Goal: Find contact information: Find contact information

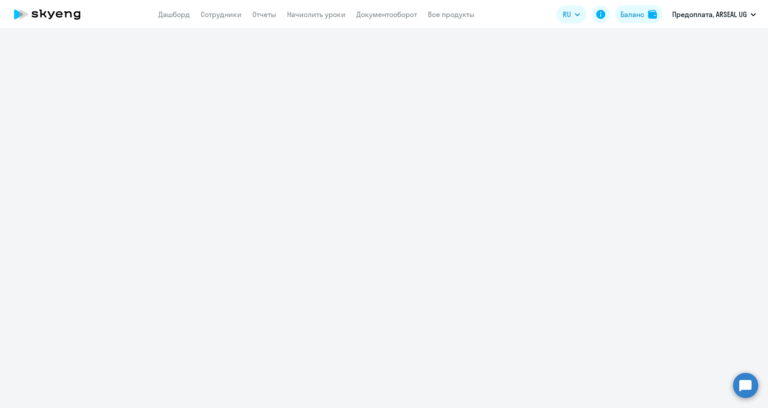
drag, startPoint x: 500, startPoint y: 218, endPoint x: 488, endPoint y: 220, distance: 11.4
click at [500, 219] on div at bounding box center [384, 219] width 768 height 380
click at [56, 16] on icon at bounding box center [47, 14] width 79 height 22
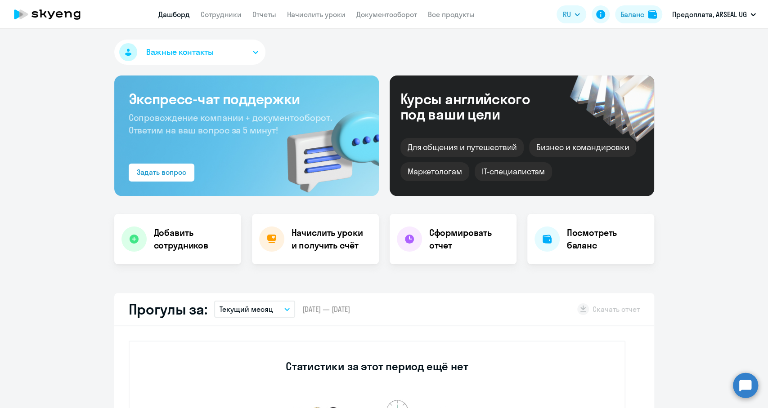
select select "30"
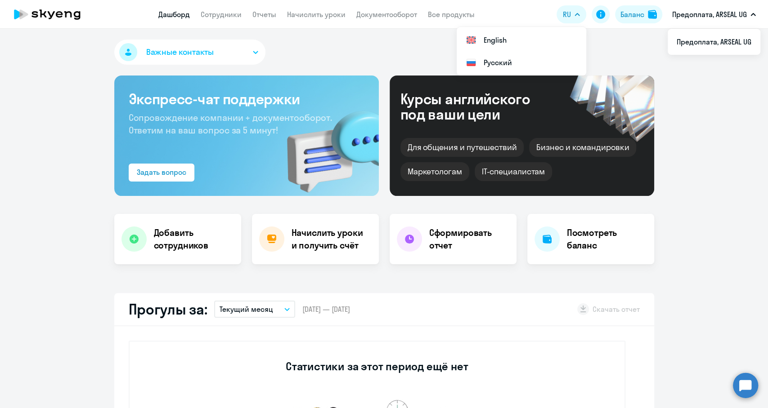
click at [52, 10] on icon at bounding box center [47, 14] width 79 height 22
click at [723, 14] on p "Предоплата, ARSEAL UG" at bounding box center [709, 14] width 75 height 11
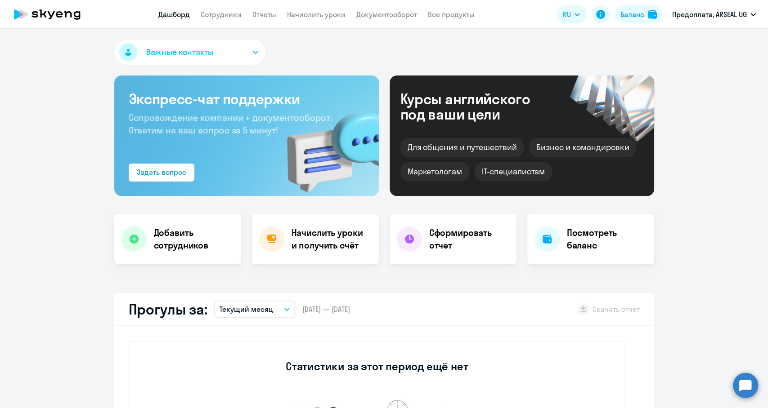
click at [723, 14] on p "Предоплата, ARSEAL UG" at bounding box center [709, 14] width 75 height 11
click at [252, 51] on button "Важные контакты" at bounding box center [189, 52] width 151 height 25
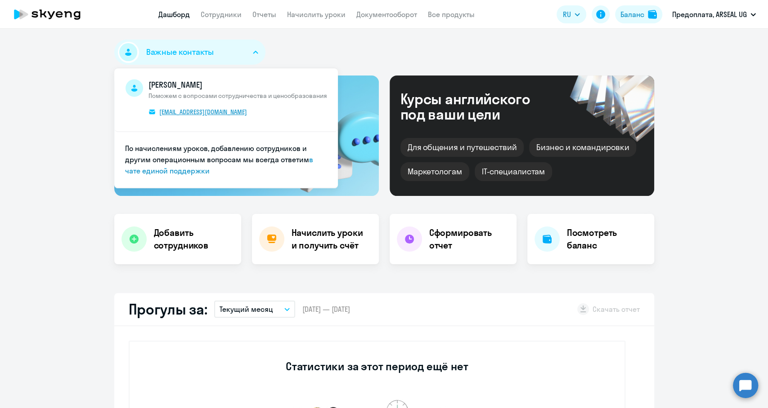
click at [189, 112] on span "[EMAIL_ADDRESS][DOMAIN_NAME]" at bounding box center [203, 112] width 88 height 8
click at [335, 45] on div "Важные контакты [PERSON_NAME] Поможем с вопросами сотрудничества и ценообразова…" at bounding box center [384, 54] width 540 height 29
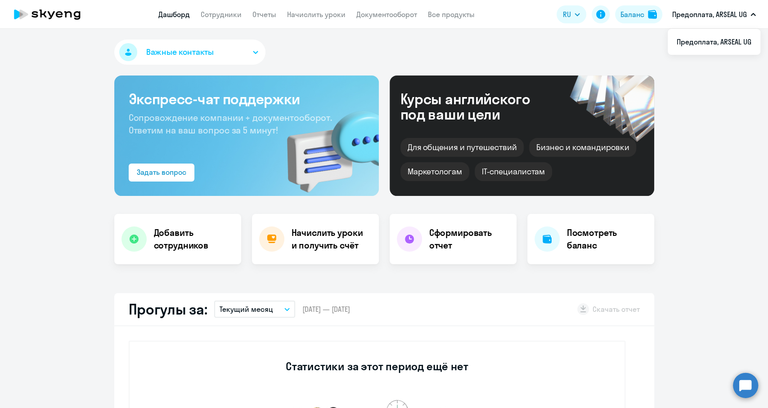
click at [753, 14] on icon "button" at bounding box center [753, 14] width 4 height 2
click at [705, 12] on p "Предоплата, ARSEAL UG" at bounding box center [709, 14] width 75 height 11
click at [179, 13] on link "Дашборд" at bounding box center [173, 14] width 31 height 9
click at [225, 16] on link "Сотрудники" at bounding box center [221, 14] width 41 height 9
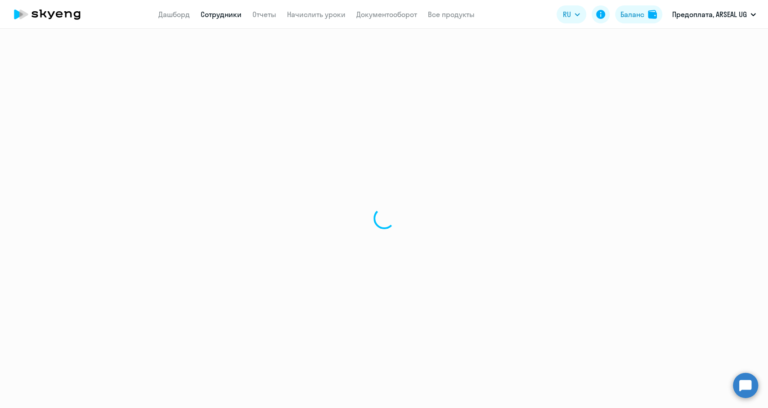
select select "30"
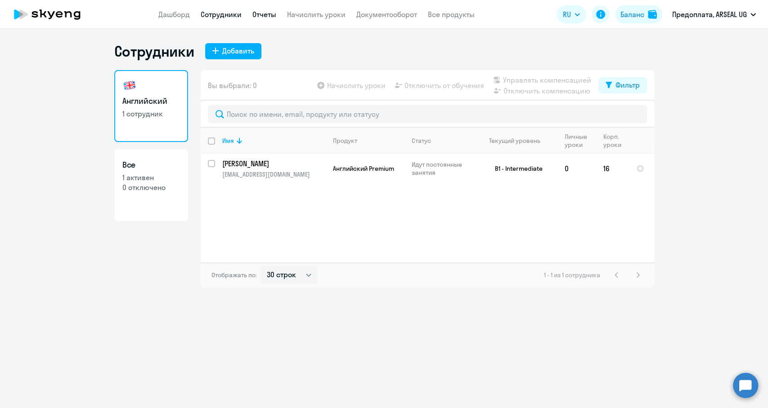
click at [264, 14] on link "Отчеты" at bounding box center [264, 14] width 24 height 9
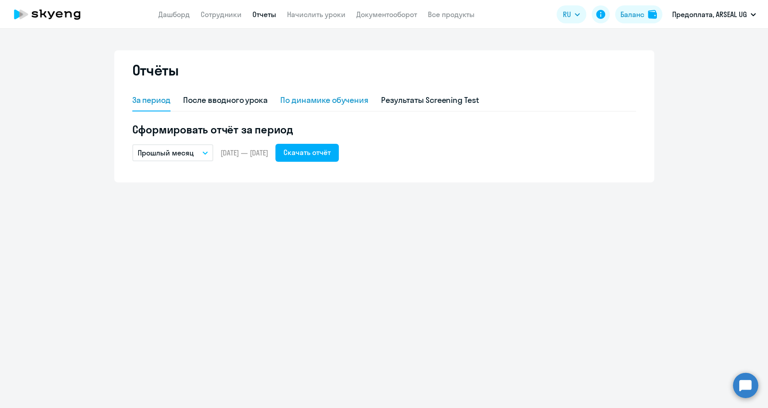
click at [302, 101] on div "По динамике обучения" at bounding box center [324, 100] width 88 height 12
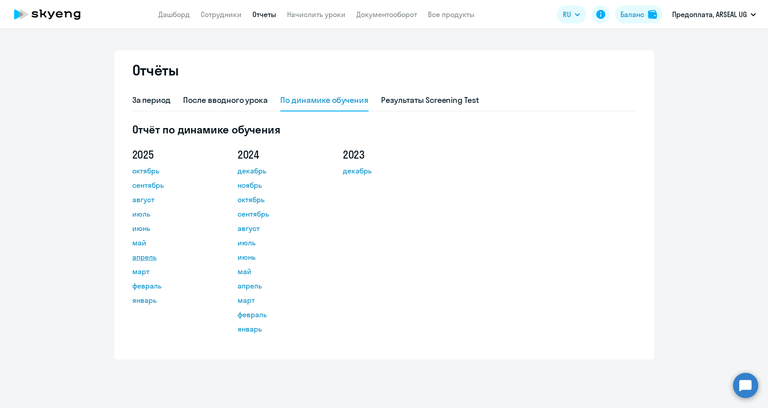
click at [145, 259] on link "апрель" at bounding box center [172, 257] width 81 height 11
click at [452, 13] on link "Все продукты" at bounding box center [451, 14] width 47 height 9
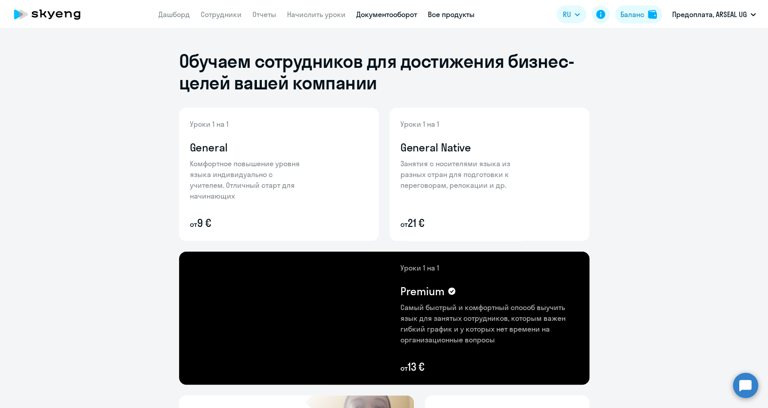
click at [389, 14] on link "Документооборот" at bounding box center [386, 14] width 61 height 9
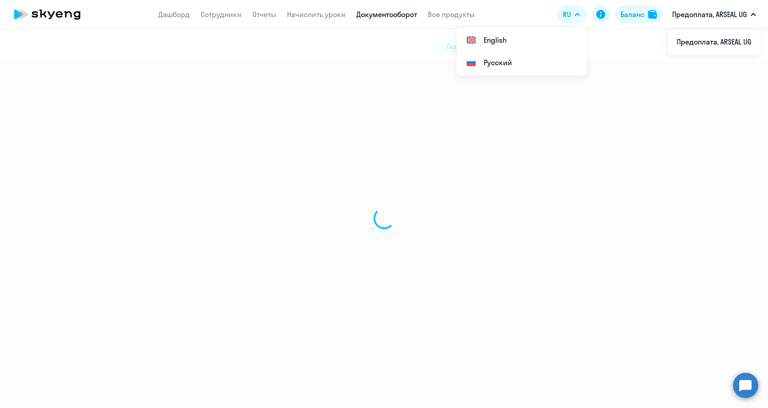
click at [691, 14] on p "Предоплата, ARSEAL UG" at bounding box center [709, 14] width 75 height 11
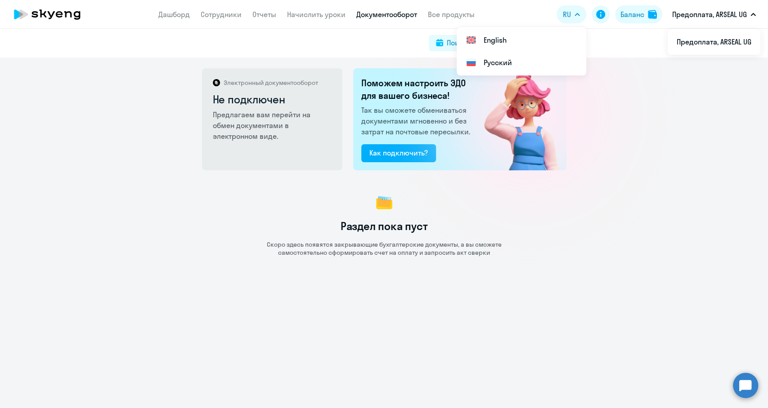
click at [75, 15] on icon at bounding box center [77, 15] width 7 height 9
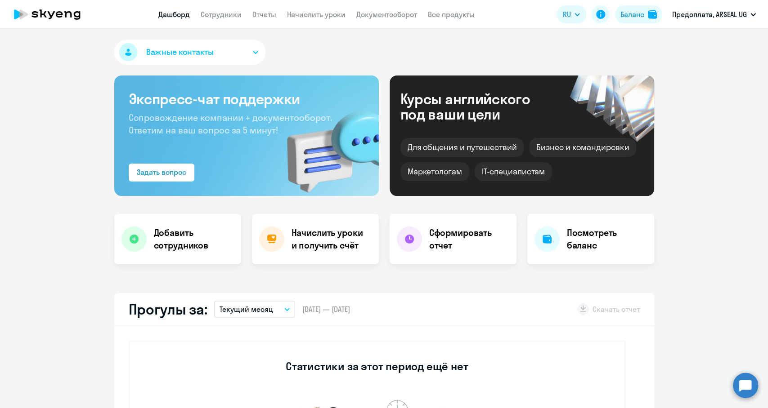
select select "30"
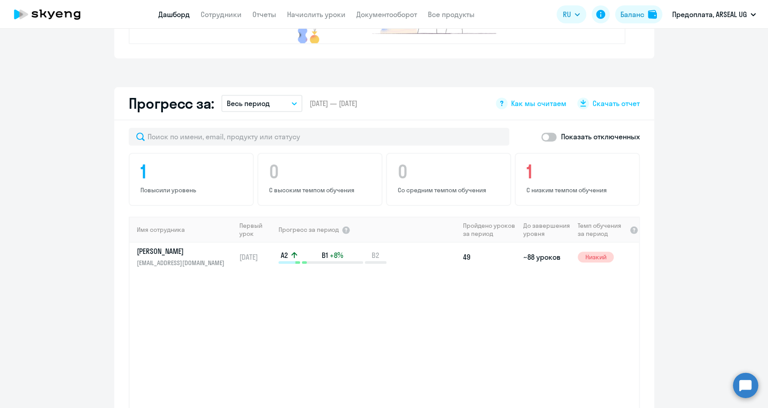
scroll to position [540, 0]
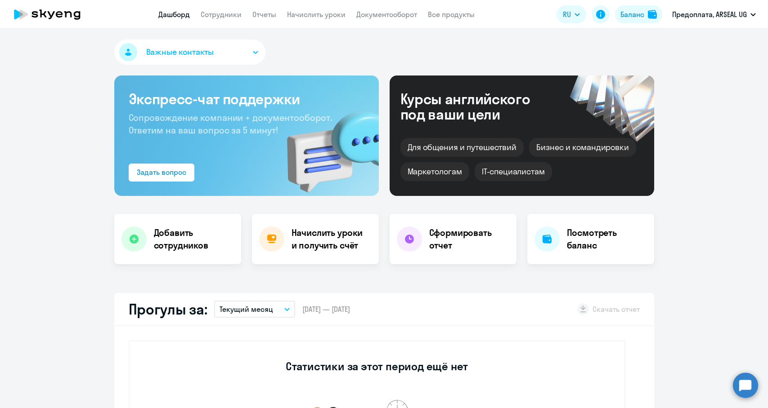
select select "30"
click at [243, 54] on button "Важные контакты" at bounding box center [189, 52] width 151 height 25
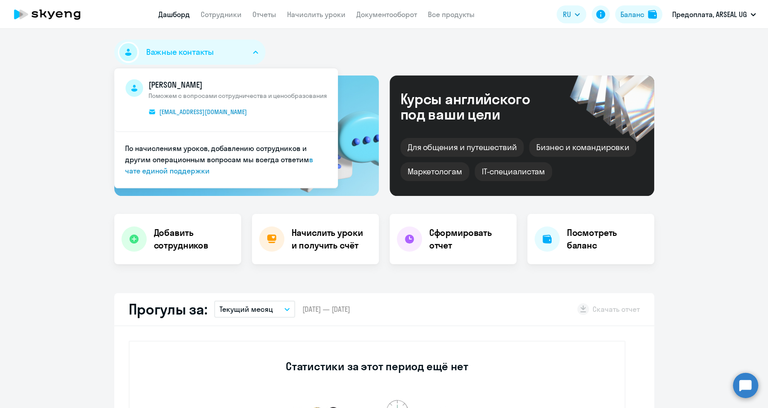
drag, startPoint x: 228, startPoint y: 87, endPoint x: 148, endPoint y: 88, distance: 79.6
click at [148, 88] on span "[PERSON_NAME]" at bounding box center [237, 85] width 179 height 12
copy span "[PERSON_NAME]"
